Goal: Information Seeking & Learning: Learn about a topic

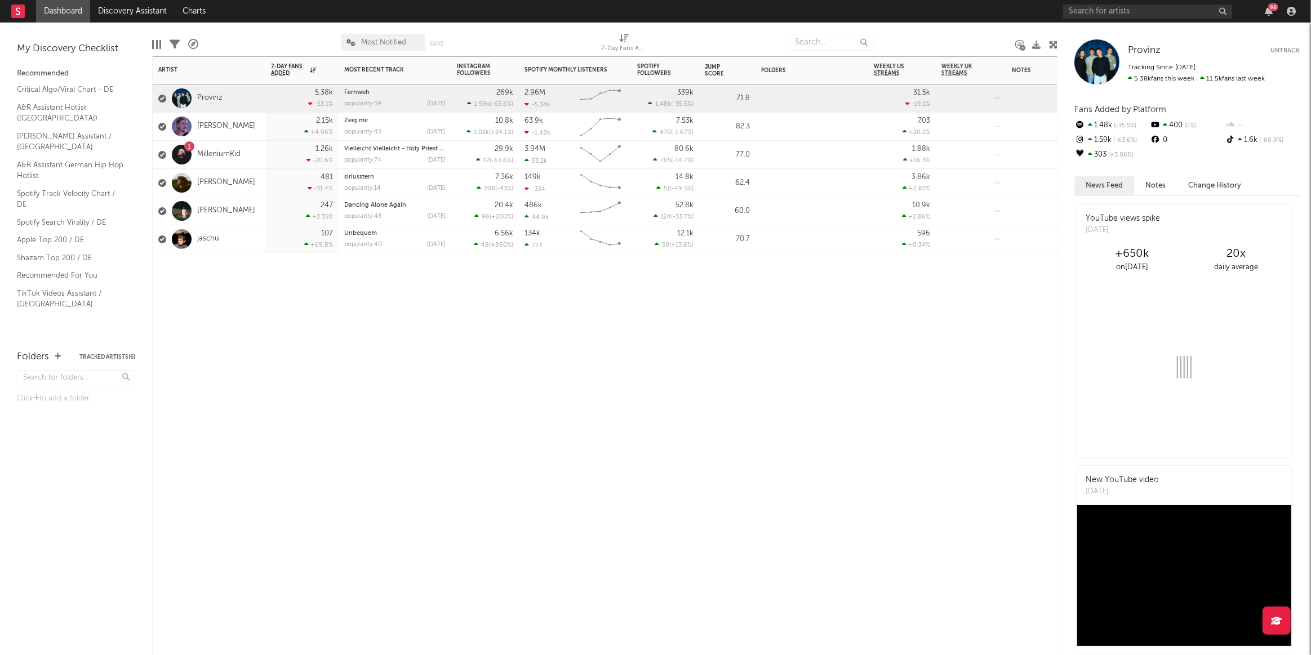
click at [248, 133] on div "[PERSON_NAME]" at bounding box center [209, 127] width 113 height 28
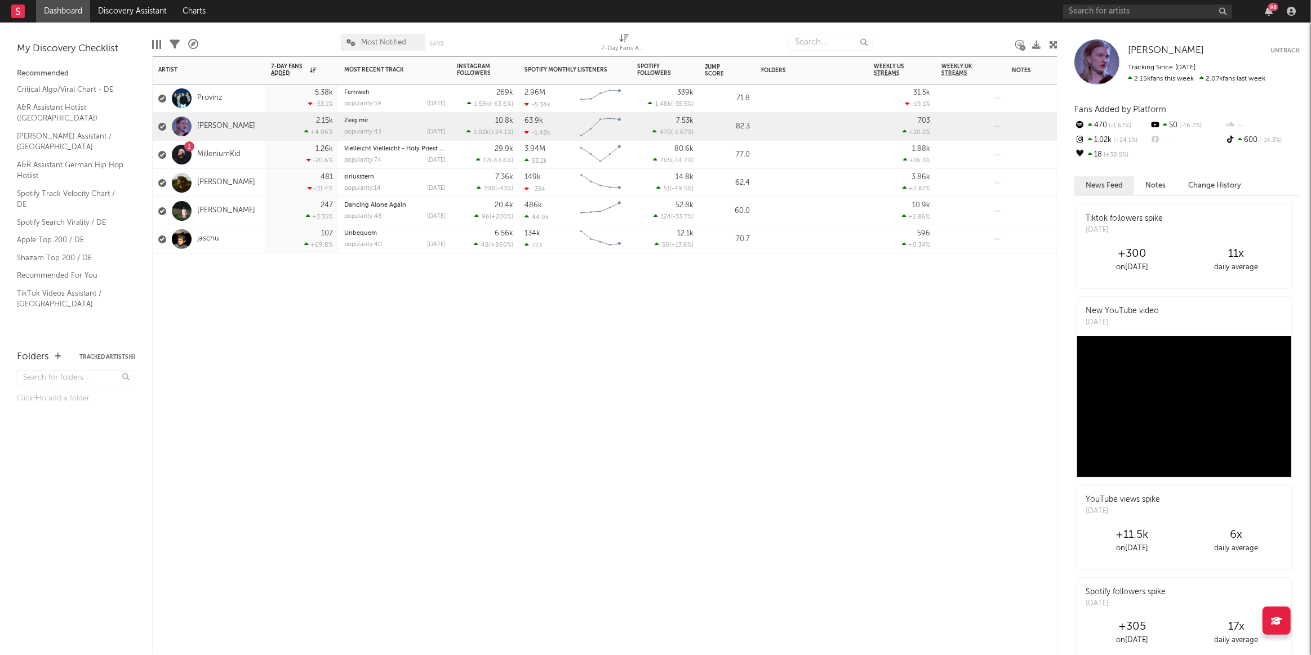
click at [274, 216] on div "247 +3.35 %" at bounding box center [302, 211] width 62 height 28
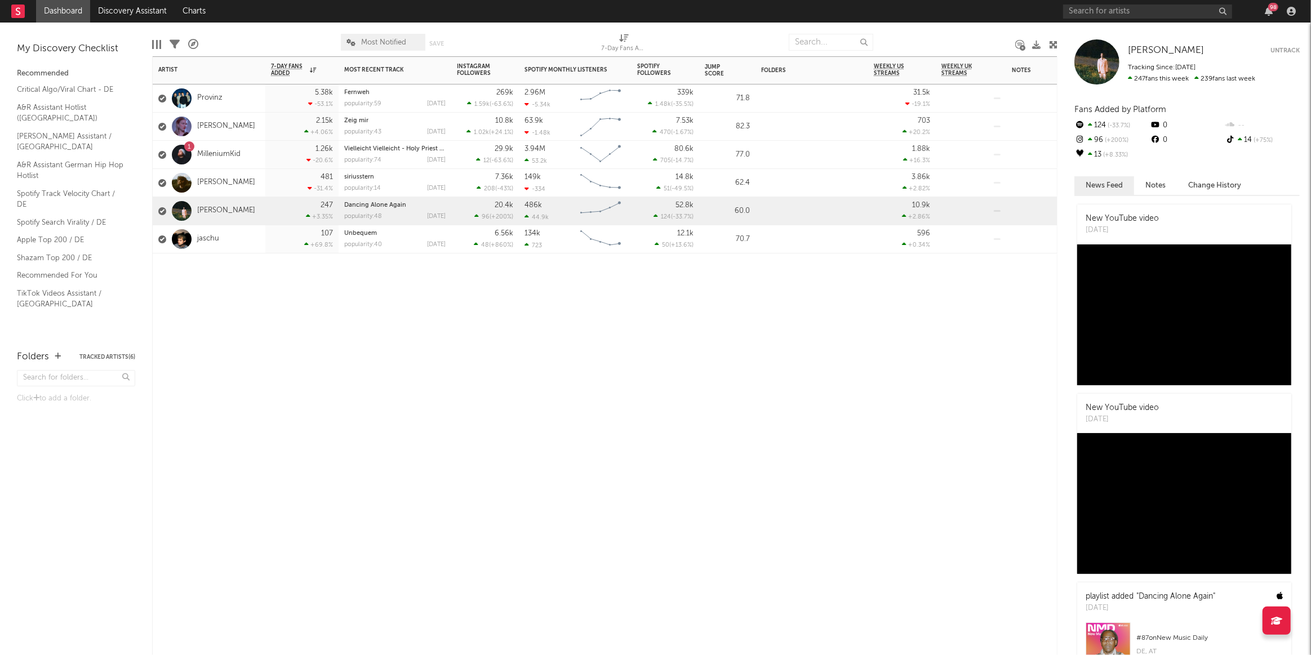
click at [248, 243] on div "jaschu" at bounding box center [209, 239] width 113 height 28
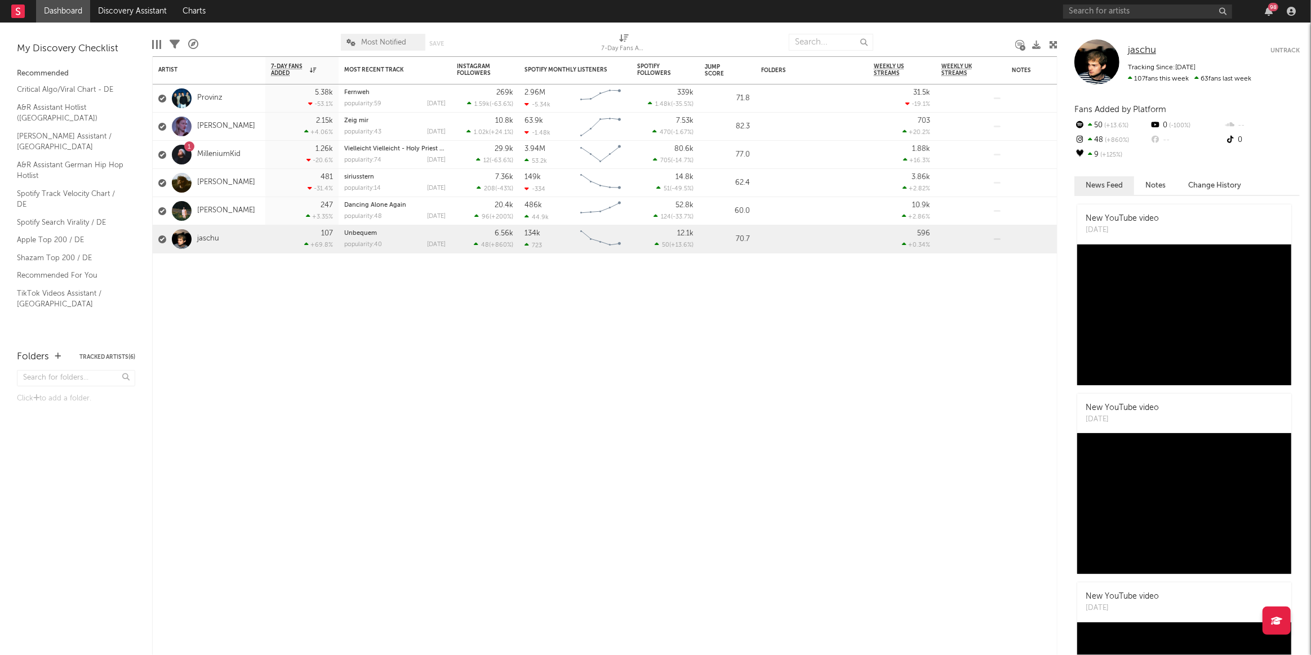
click at [1132, 48] on span "jaschu" at bounding box center [1142, 51] width 28 height 10
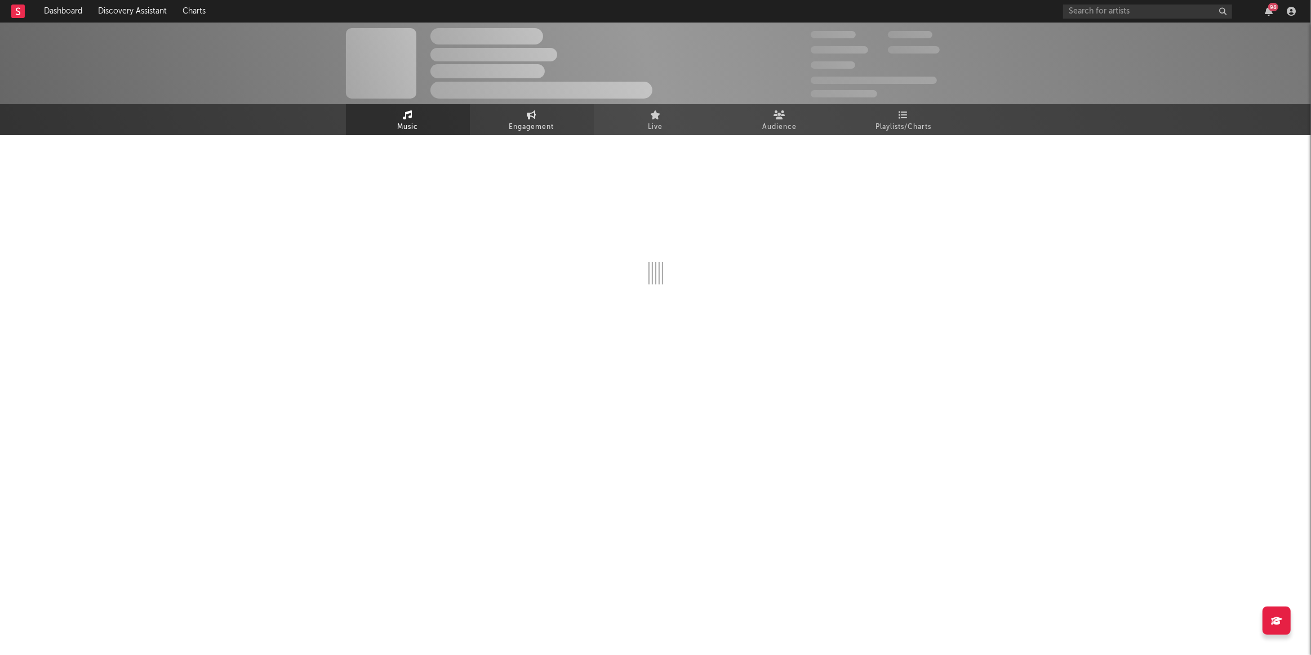
click at [524, 113] on link "Engagement" at bounding box center [532, 119] width 124 height 31
select select "1w"
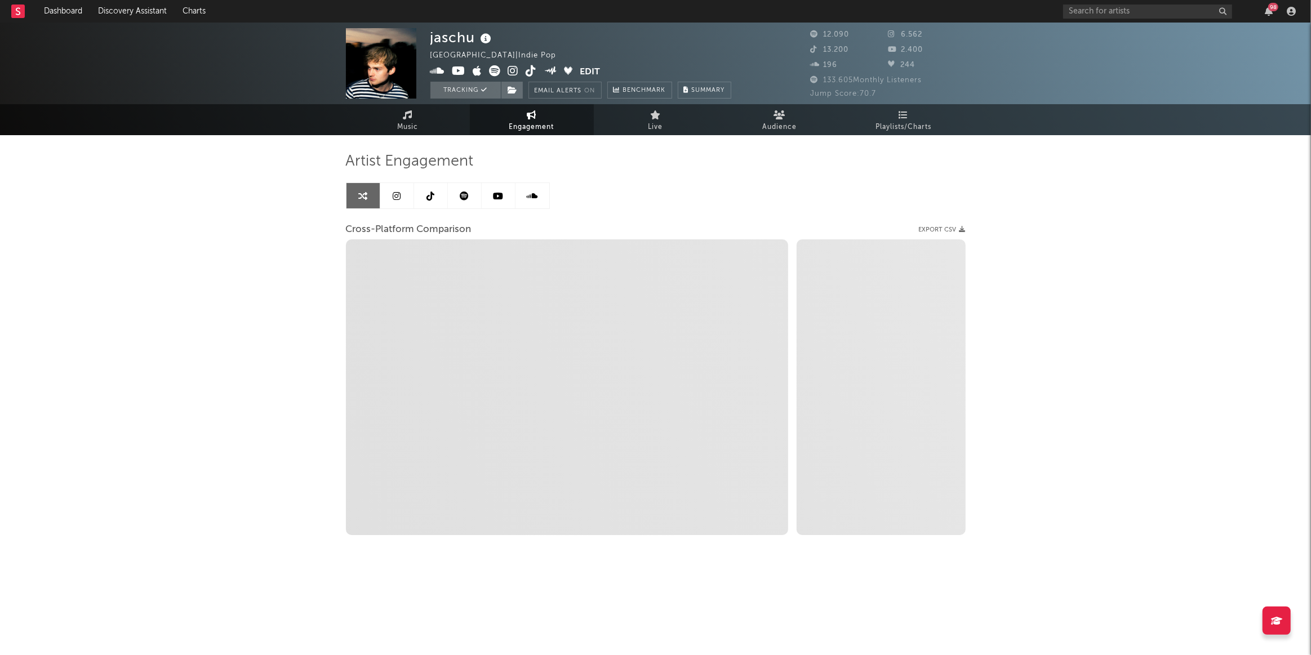
click at [397, 200] on link at bounding box center [397, 195] width 34 height 25
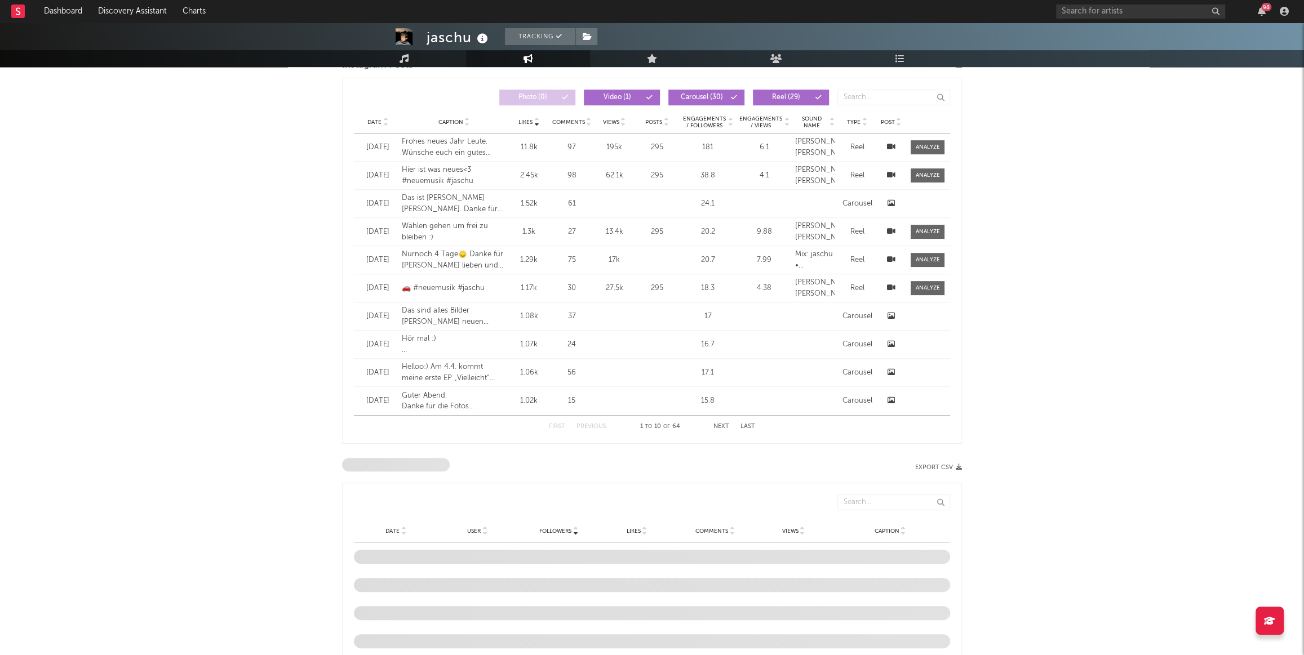
select select "6m"
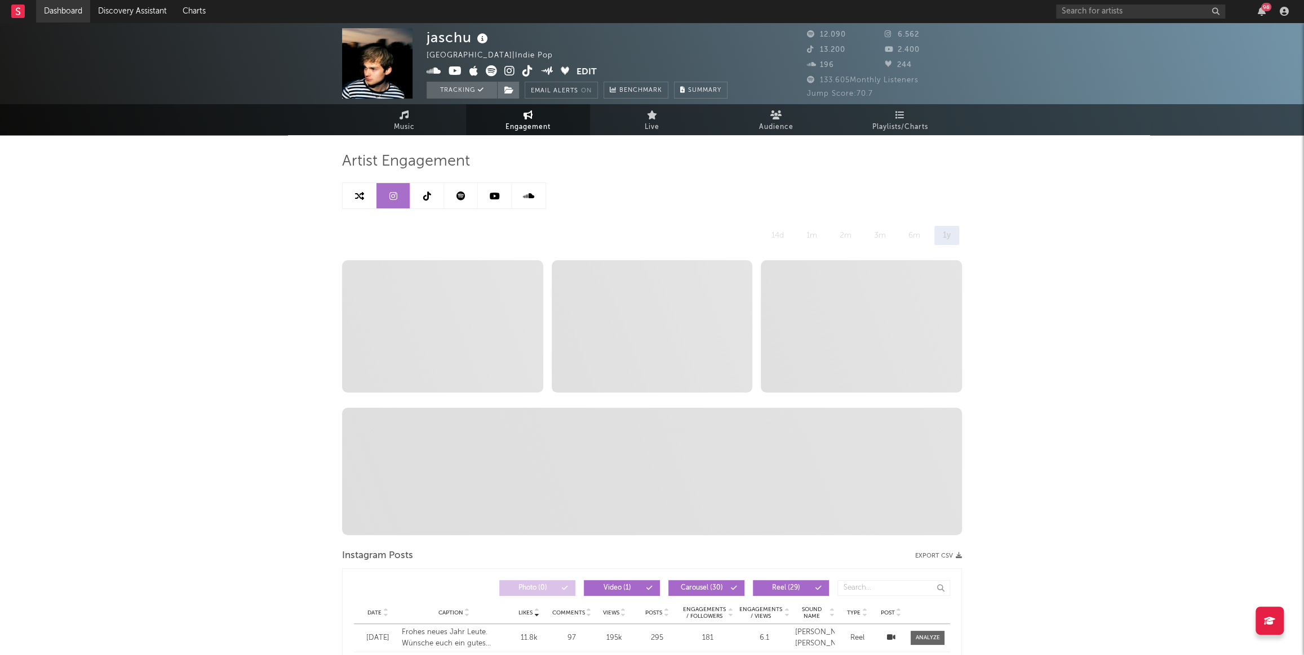
click at [69, 6] on link "Dashboard" at bounding box center [63, 11] width 54 height 23
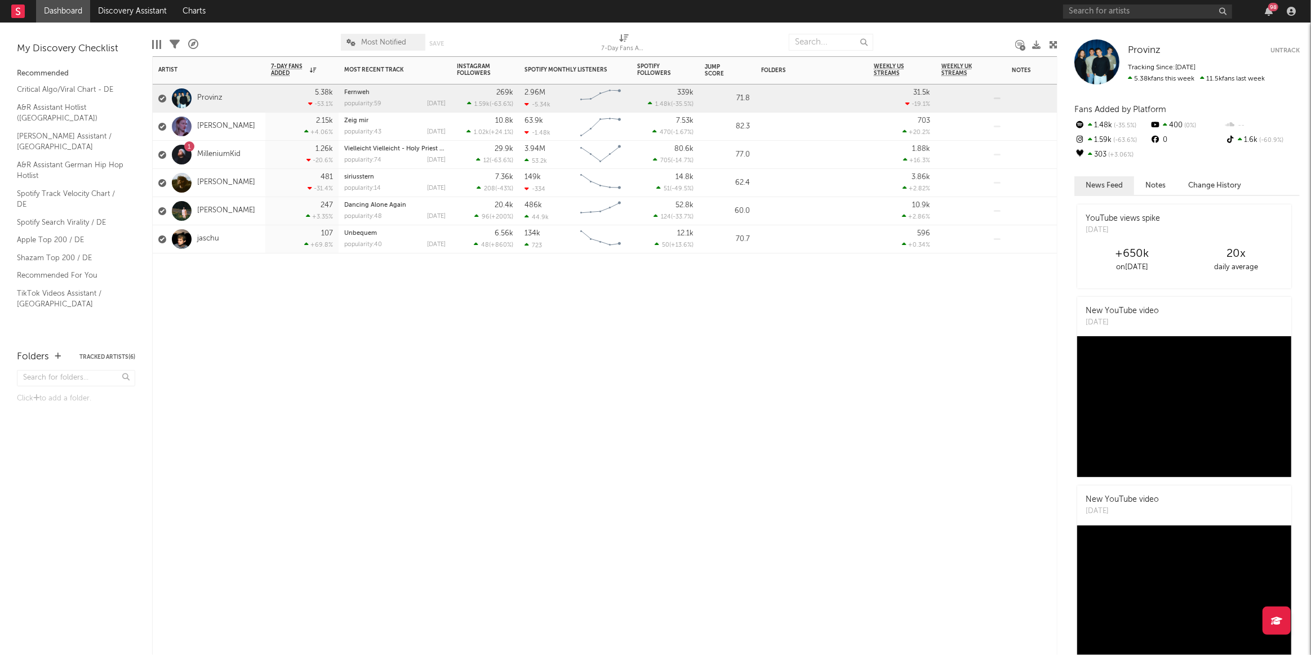
click at [235, 126] on div "[PERSON_NAME]" at bounding box center [209, 127] width 113 height 28
